Goal: Find contact information: Find contact information

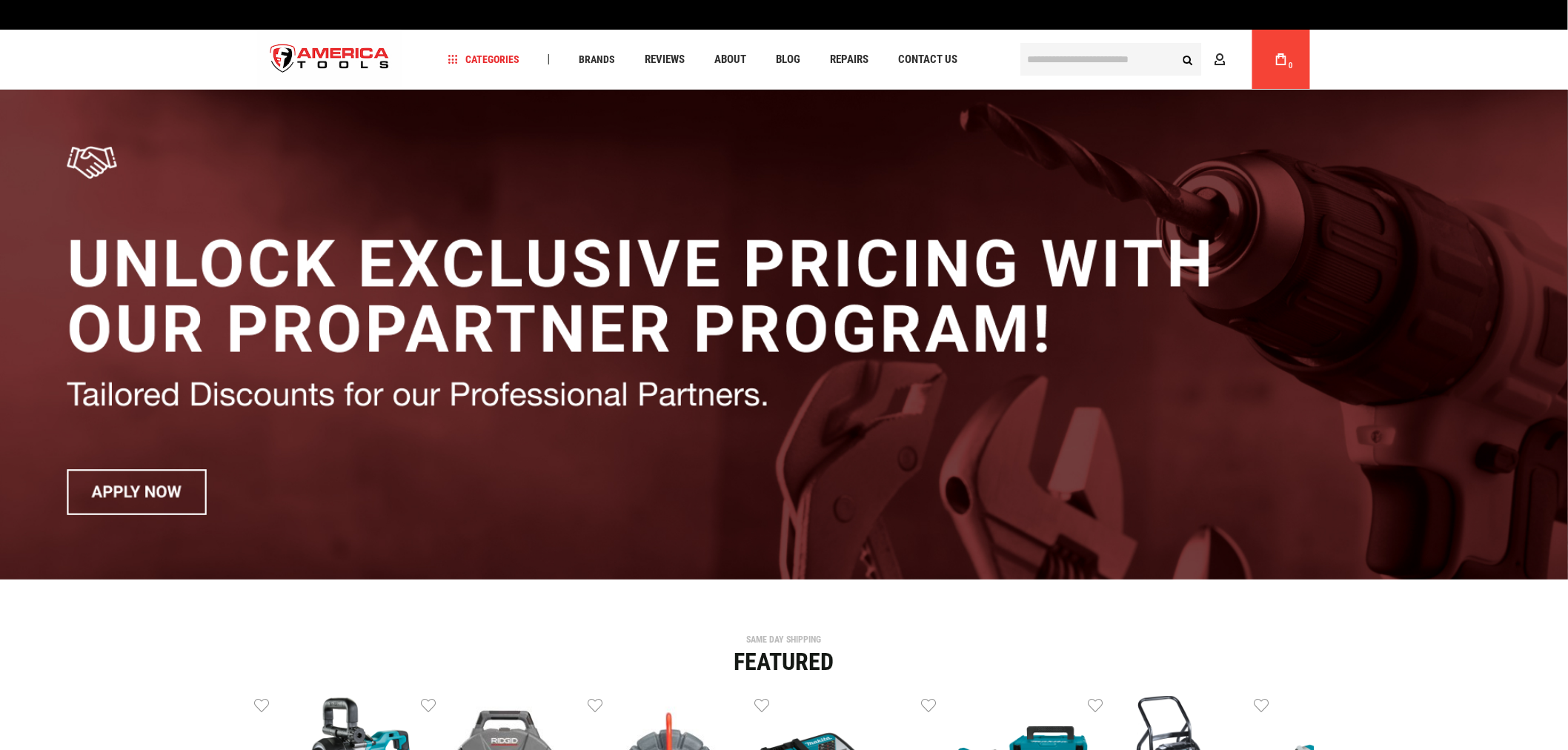
click at [341, 49] on img "store logo" at bounding box center [330, 59] width 144 height 56
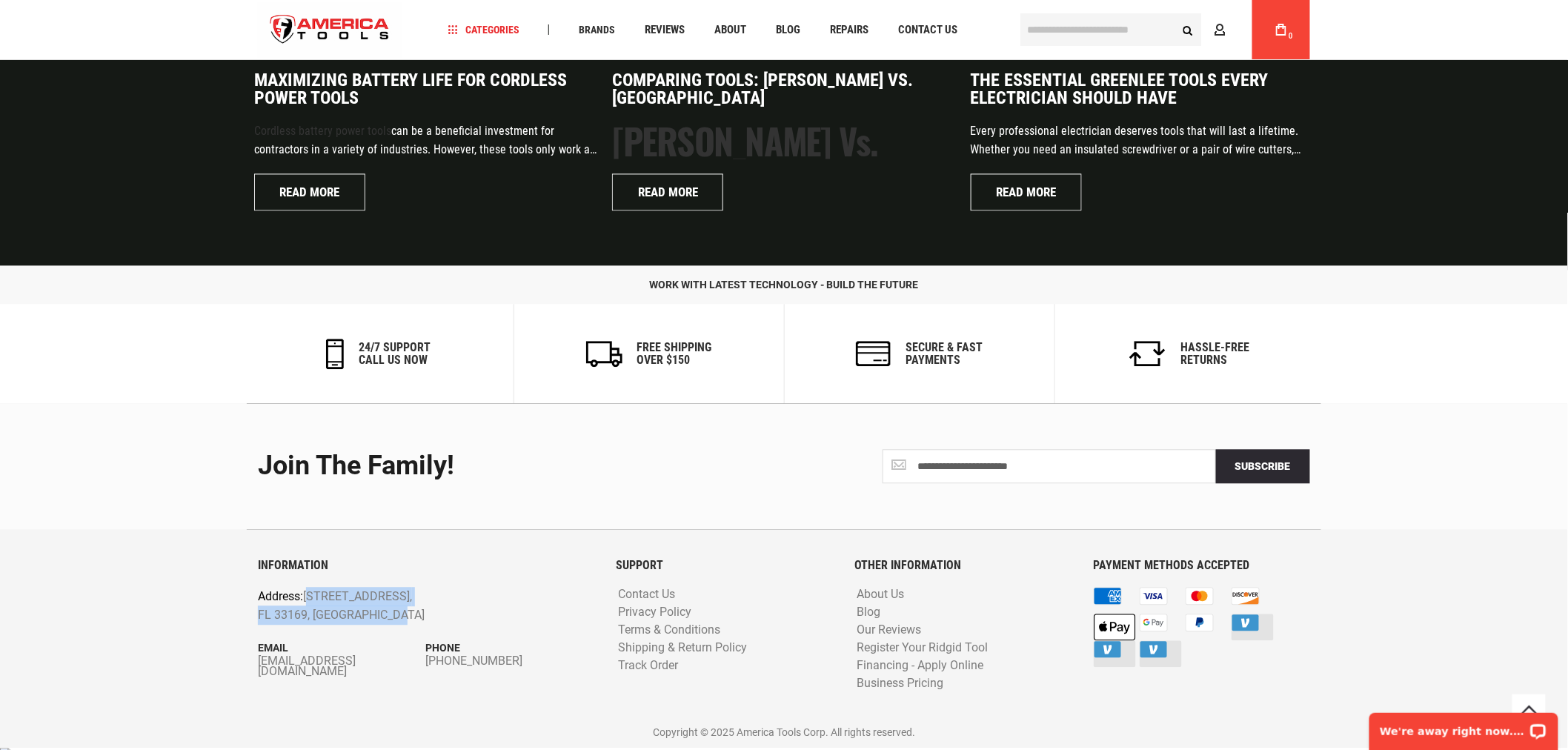
drag, startPoint x: 309, startPoint y: 594, endPoint x: 386, endPoint y: 609, distance: 78.4
click at [386, 609] on p "Address: 1157 NW 159th Dr, Miami, FL 33169, United States" at bounding box center [393, 606] width 269 height 38
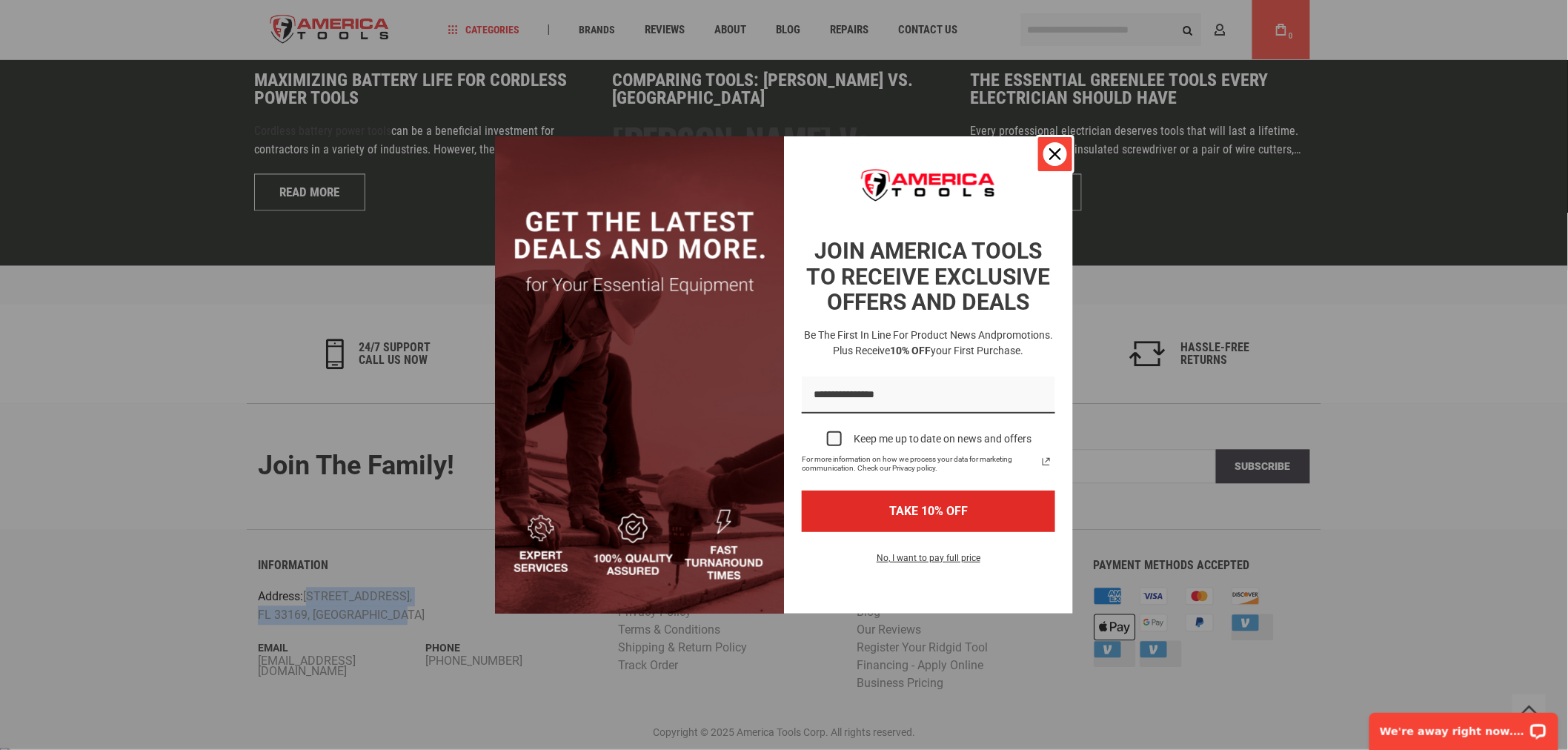
click at [1056, 158] on icon "close icon" at bounding box center [1055, 154] width 12 height 12
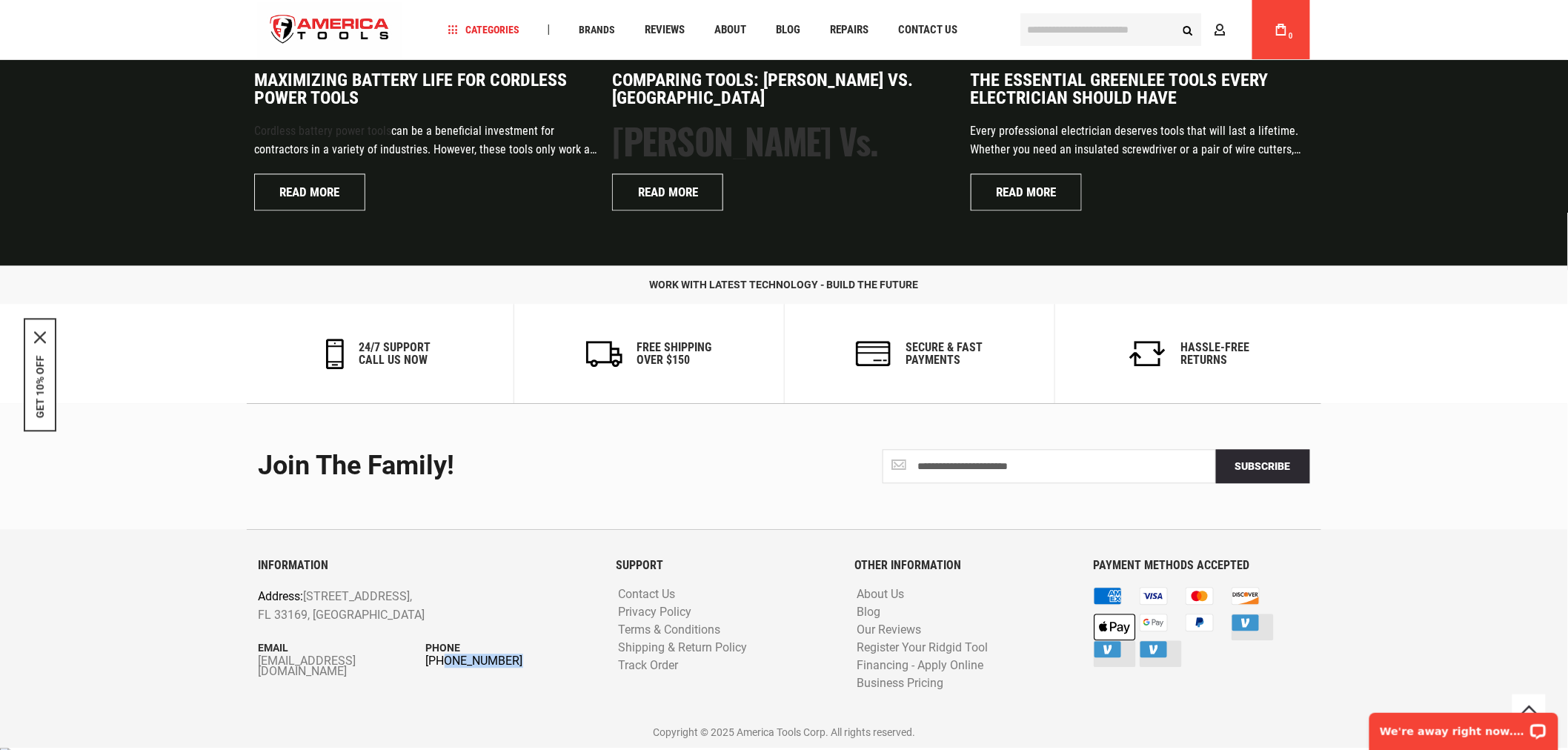
drag, startPoint x: 549, startPoint y: 671, endPoint x: 443, endPoint y: 667, distance: 106.1
click at [443, 667] on div "INFORMATION Address: 1157 NW 159th Dr, Miami, FL 33169, United States Email inf…" at bounding box center [426, 637] width 358 height 158
copy div "305-513-9914"
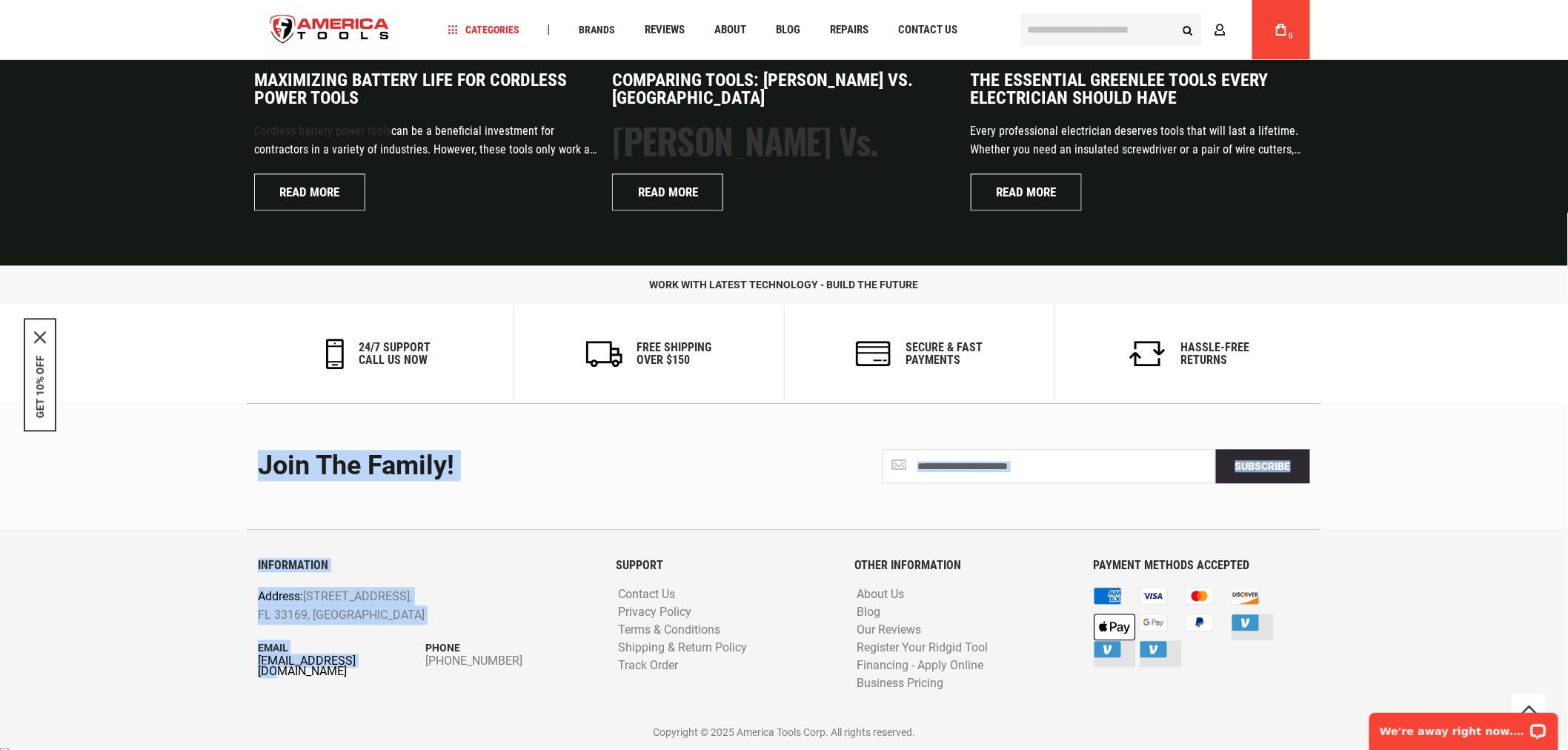
drag, startPoint x: 232, startPoint y: 670, endPoint x: 361, endPoint y: 670, distance: 129.0
click at [361, 670] on footer "**********" at bounding box center [784, 576] width 1568 height 345
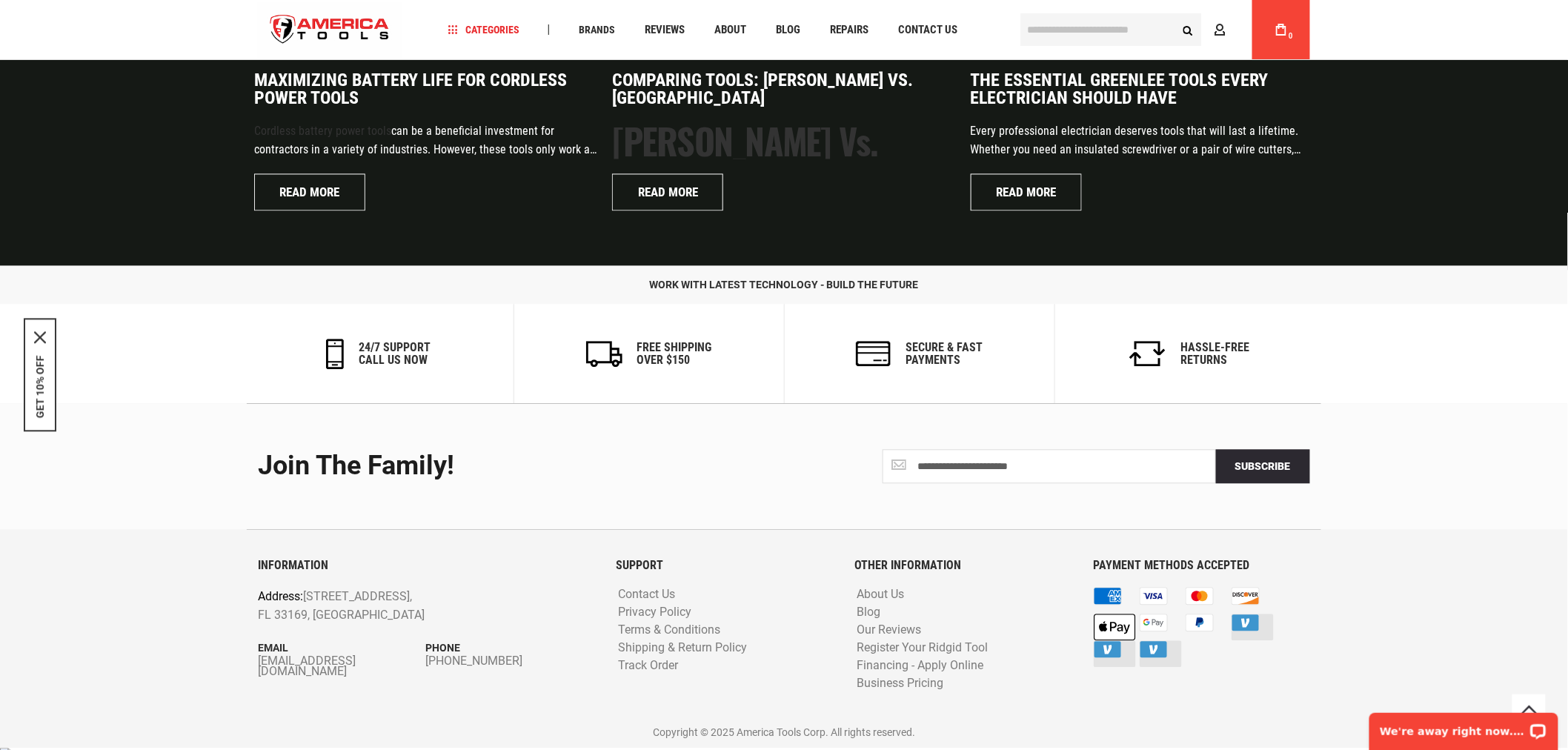
click at [398, 687] on div "INFORMATION Address: 1157 NW 159th Dr, Miami, FL 33169, United States Email inf…" at bounding box center [426, 637] width 358 height 158
drag, startPoint x: 391, startPoint y: 675, endPoint x: 353, endPoint y: 684, distance: 39.1
click at [341, 666] on div "INFORMATION Address: 1157 NW 159th Dr, Miami, FL 33169, United States Email inf…" at bounding box center [426, 637] width 358 height 158
click at [232, 694] on footer "**********" at bounding box center [784, 576] width 1568 height 345
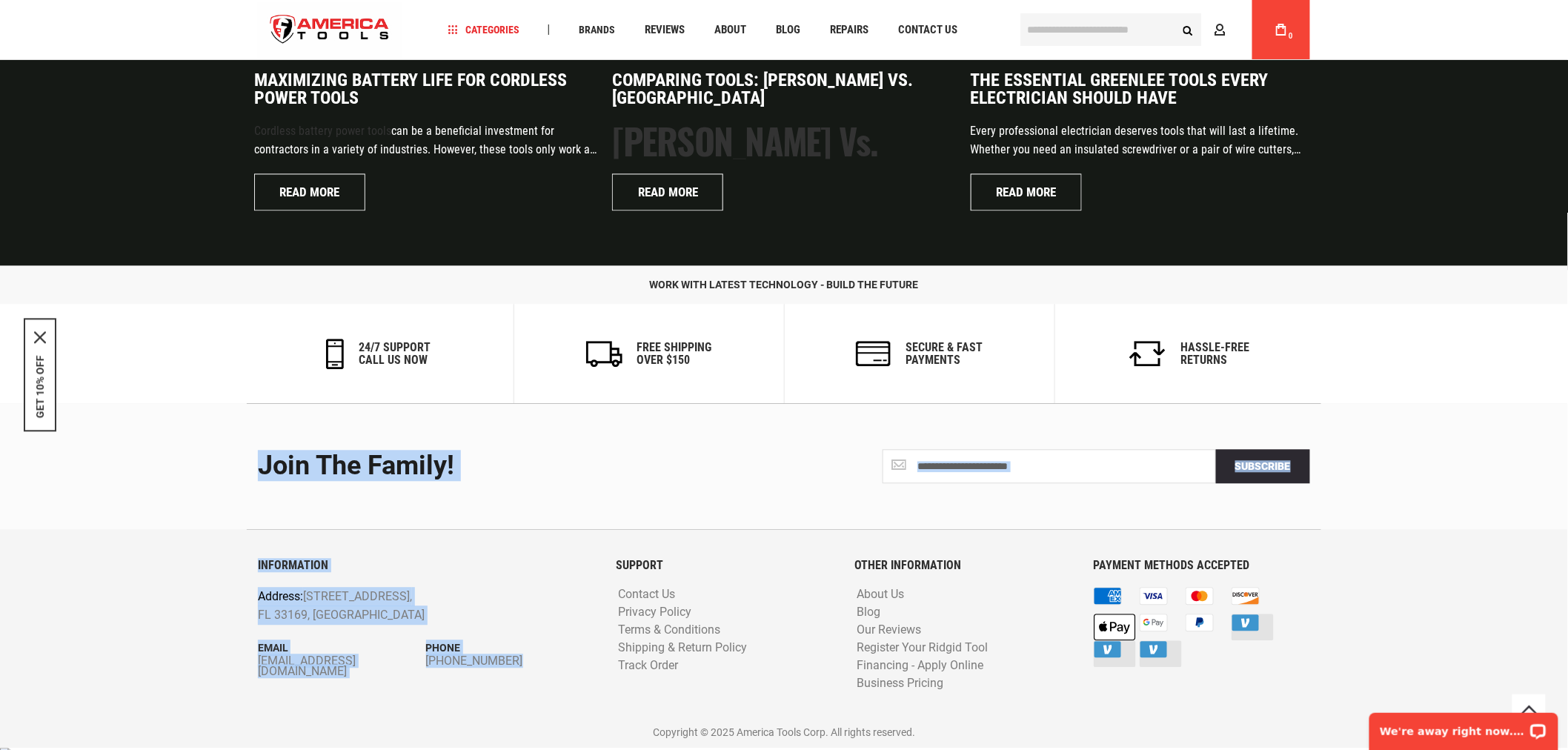
drag, startPoint x: 226, startPoint y: 669, endPoint x: 369, endPoint y: 673, distance: 143.1
click at [369, 673] on footer "**********" at bounding box center [784, 576] width 1568 height 345
click at [403, 698] on div "INFORMATION Address: 1157 NW 159th Dr, Miami, FL 33169, United States Email inf…" at bounding box center [426, 637] width 358 height 158
drag, startPoint x: 243, startPoint y: 668, endPoint x: 350, endPoint y: 668, distance: 107.0
click at [350, 668] on div "**********" at bounding box center [784, 576] width 1082 height 345
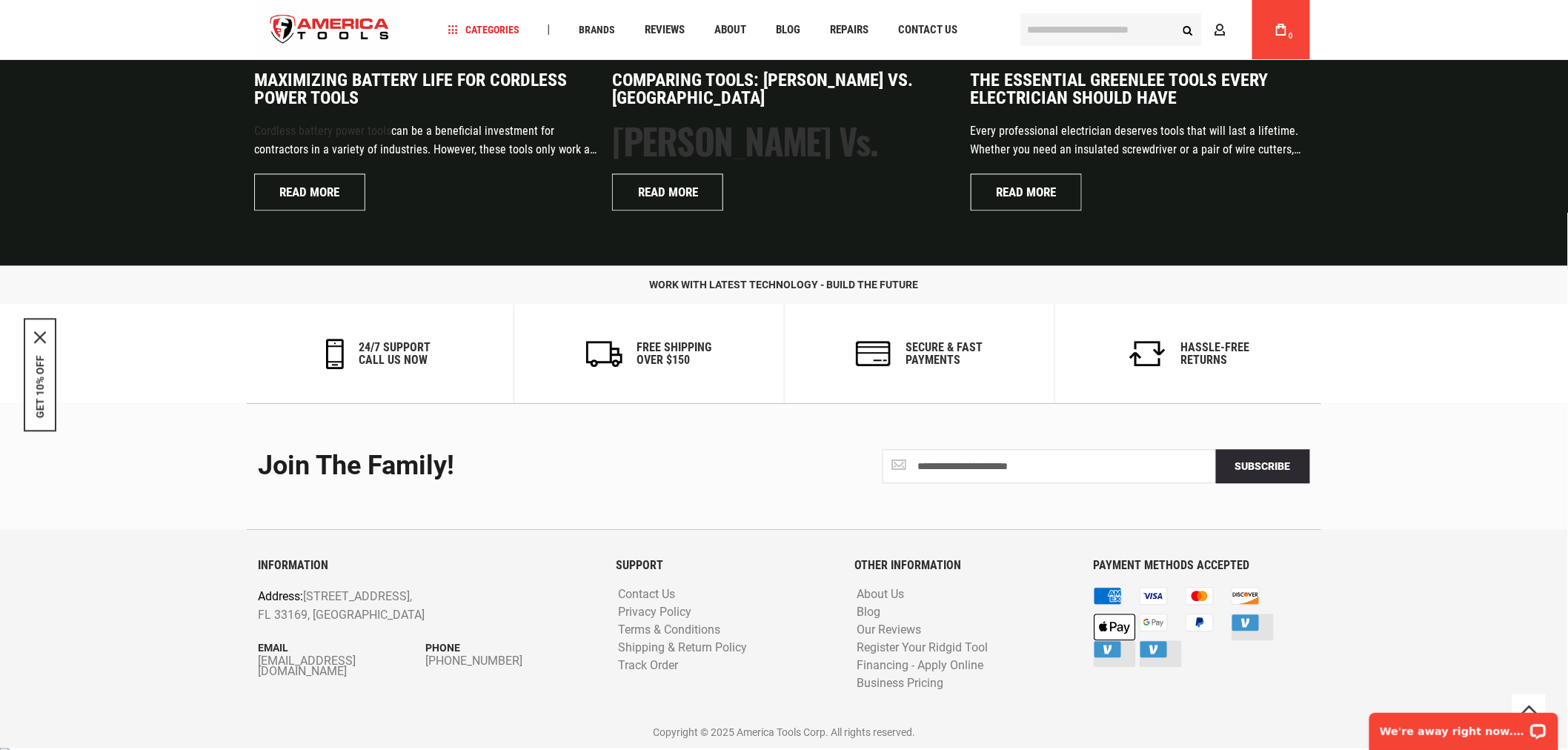
click at [409, 693] on div "INFORMATION Address: 1157 NW 159th Dr, Miami, FL 33169, United States Email inf…" at bounding box center [426, 637] width 358 height 158
drag, startPoint x: 399, startPoint y: 671, endPoint x: 325, endPoint y: 671, distance: 74.0
click at [325, 671] on div "INFORMATION Address: 1157 NW 159th Dr, Miami, FL 33169, United States Email inf…" at bounding box center [426, 637] width 358 height 158
click at [446, 706] on div "INFORMATION Address: 1157 NW 159th Dr, Miami, FL 33169, United States Email inf…" at bounding box center [426, 637] width 358 height 158
